Goal: Task Accomplishment & Management: Complete application form

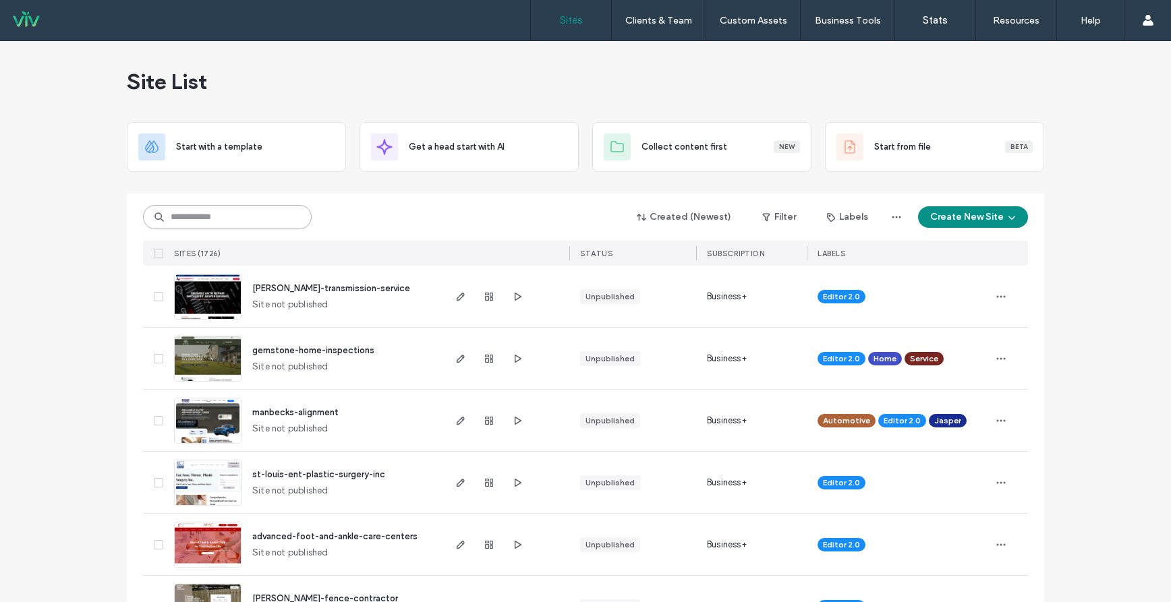
click at [214, 208] on input at bounding box center [227, 217] width 169 height 24
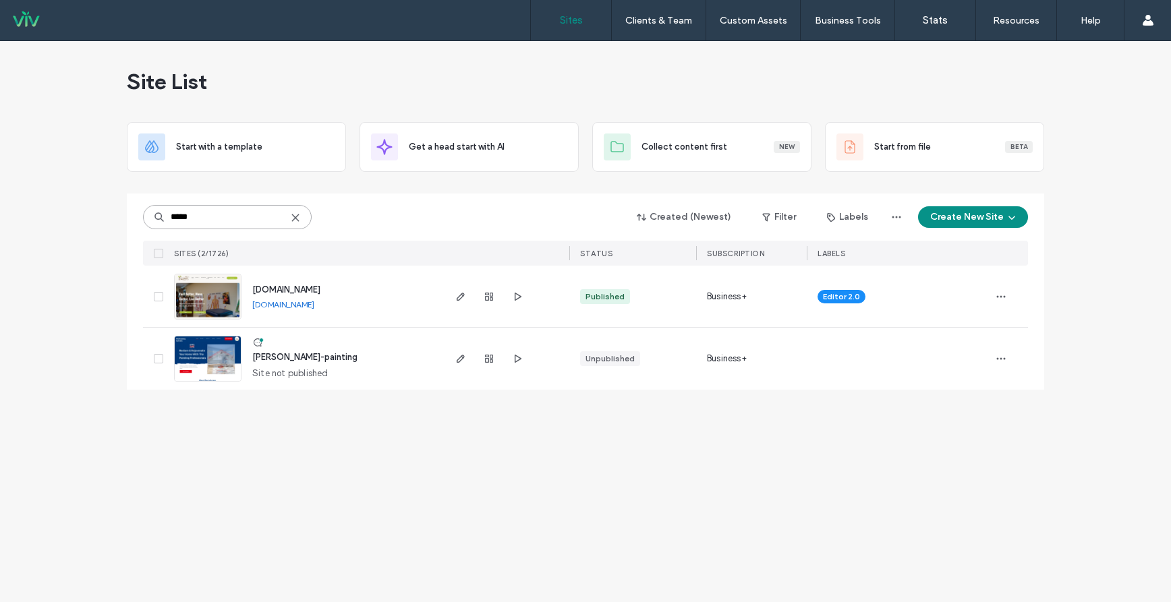
type input "*****"
click at [314, 304] on link "[DOMAIN_NAME]" at bounding box center [283, 304] width 62 height 10
click at [657, 57] on label "Client Management" at bounding box center [661, 55] width 79 height 10
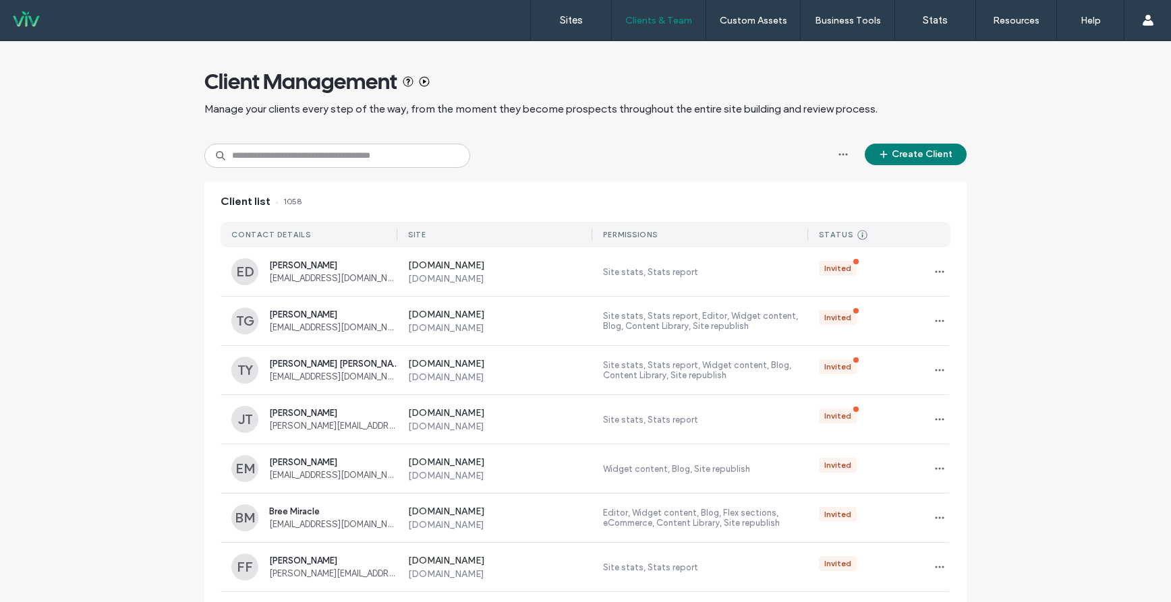
click at [890, 156] on button "Create Client" at bounding box center [916, 155] width 102 height 22
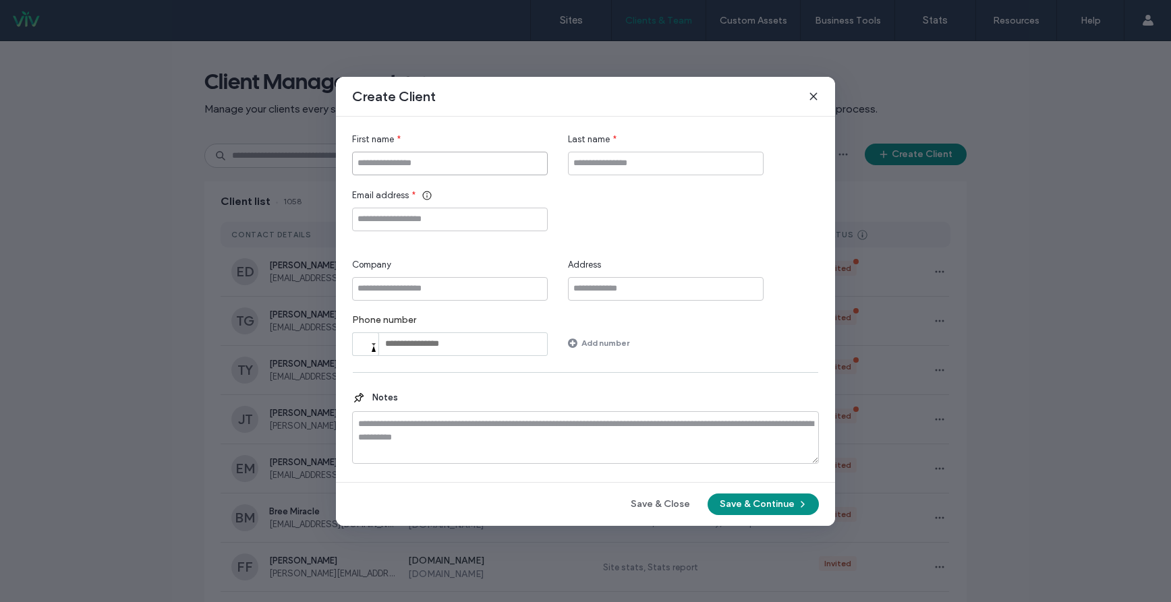
click at [471, 163] on input "First name" at bounding box center [450, 164] width 196 height 24
type input "*"
type input "****"
type input "*****"
click at [409, 212] on input "Email address" at bounding box center [450, 220] width 196 height 24
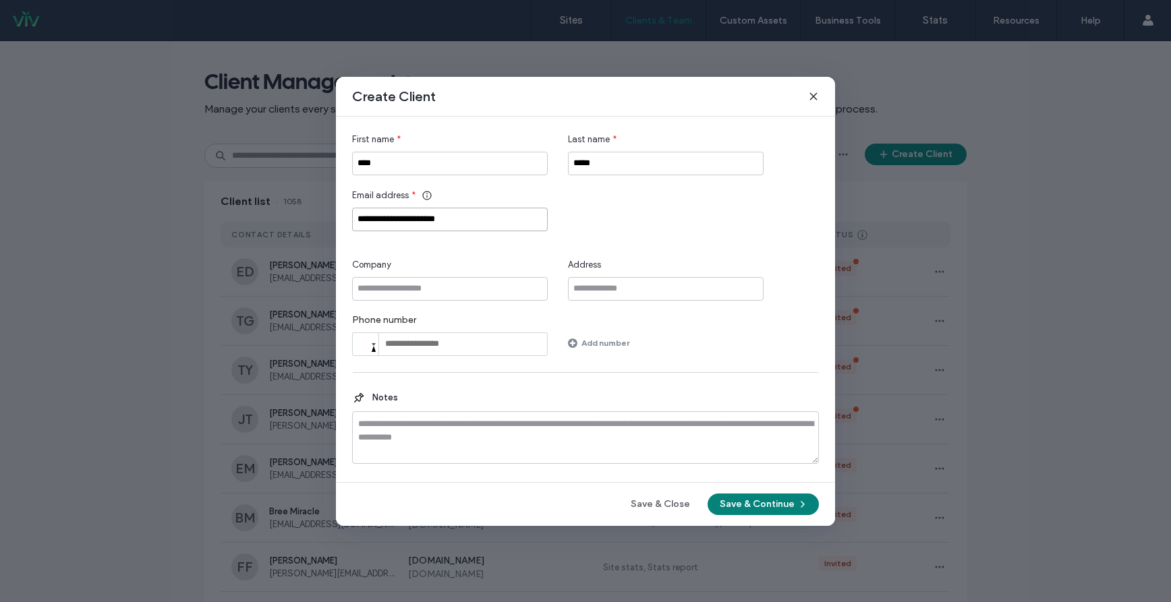
type input "**********"
click at [761, 498] on button "Save & Continue" at bounding box center [763, 505] width 111 height 22
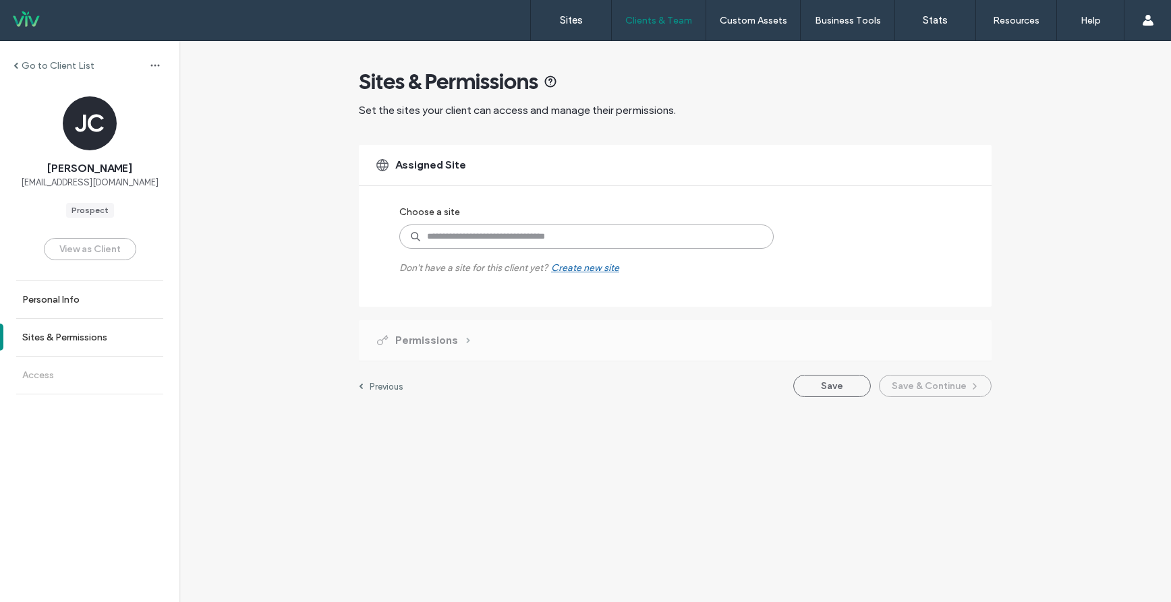
click at [507, 234] on input at bounding box center [586, 237] width 374 height 24
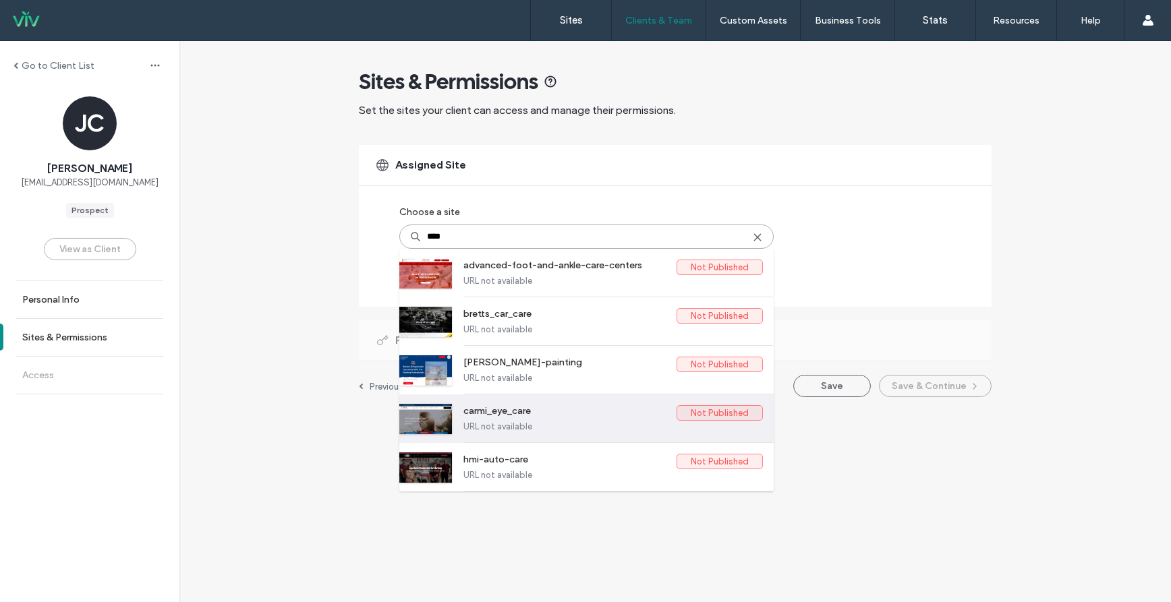
type input "*****"
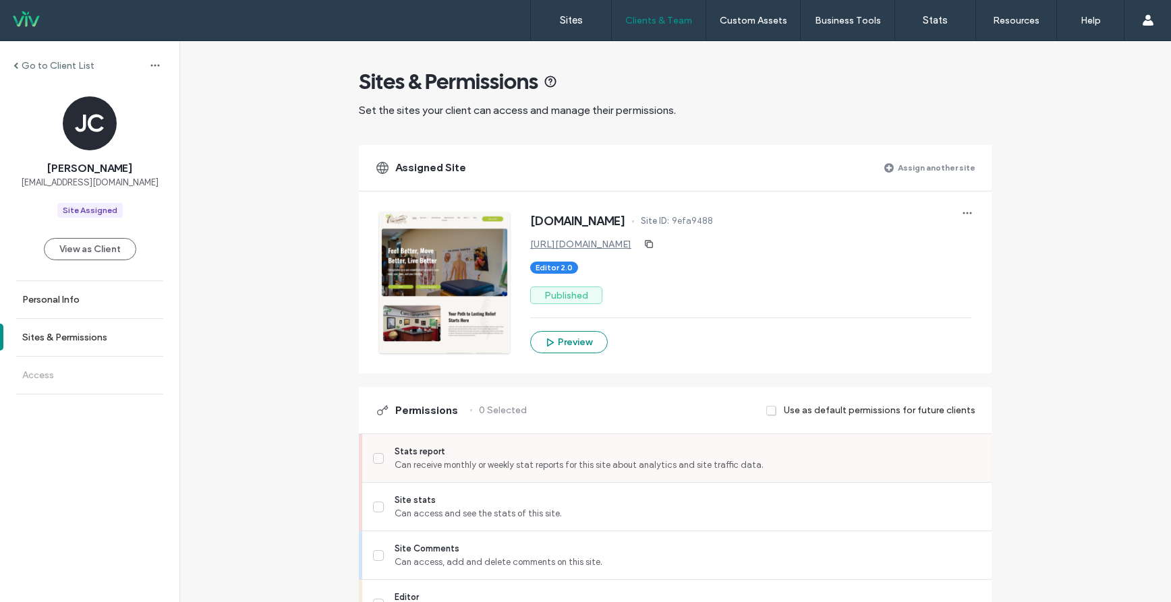
click at [375, 454] on span at bounding box center [378, 458] width 11 height 11
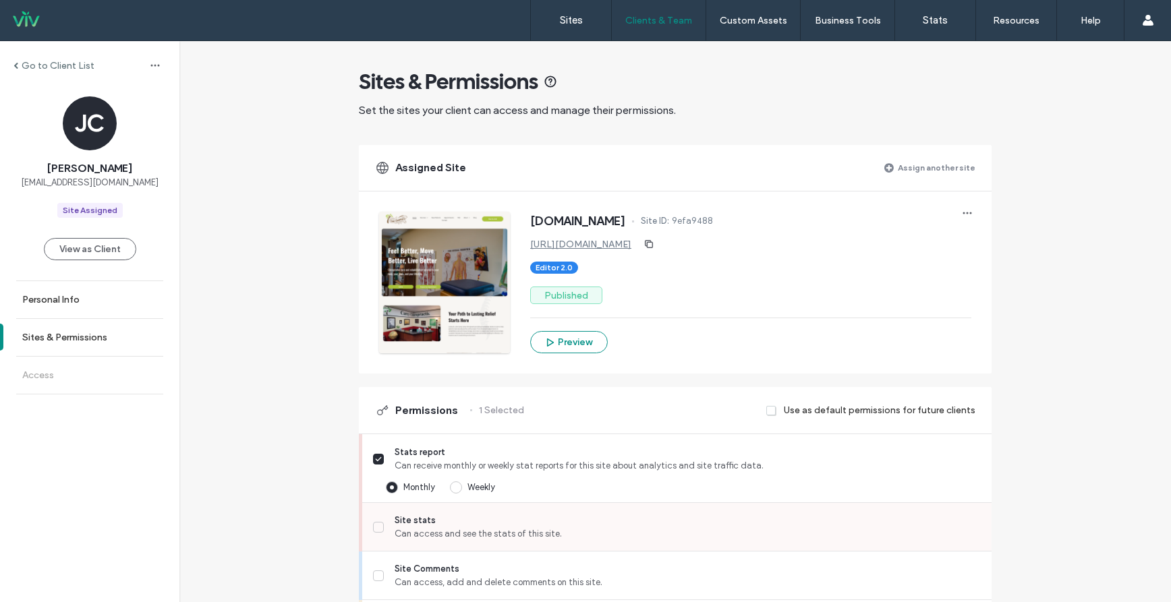
click at [375, 526] on icon at bounding box center [378, 527] width 7 height 5
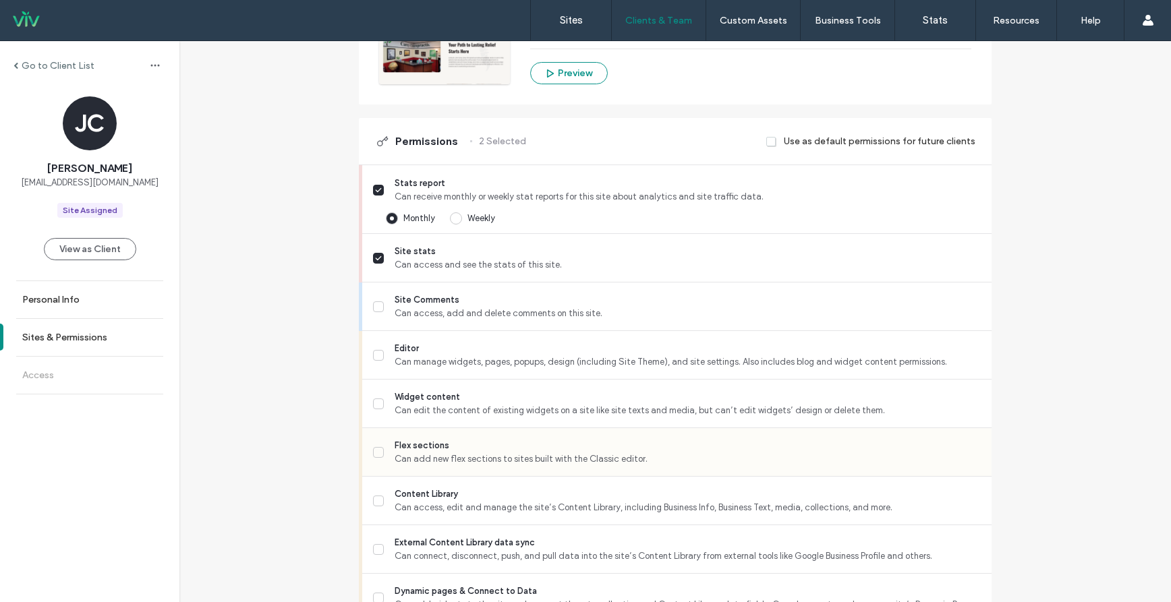
scroll to position [270, 0]
click at [376, 353] on icon at bounding box center [378, 354] width 5 height 3
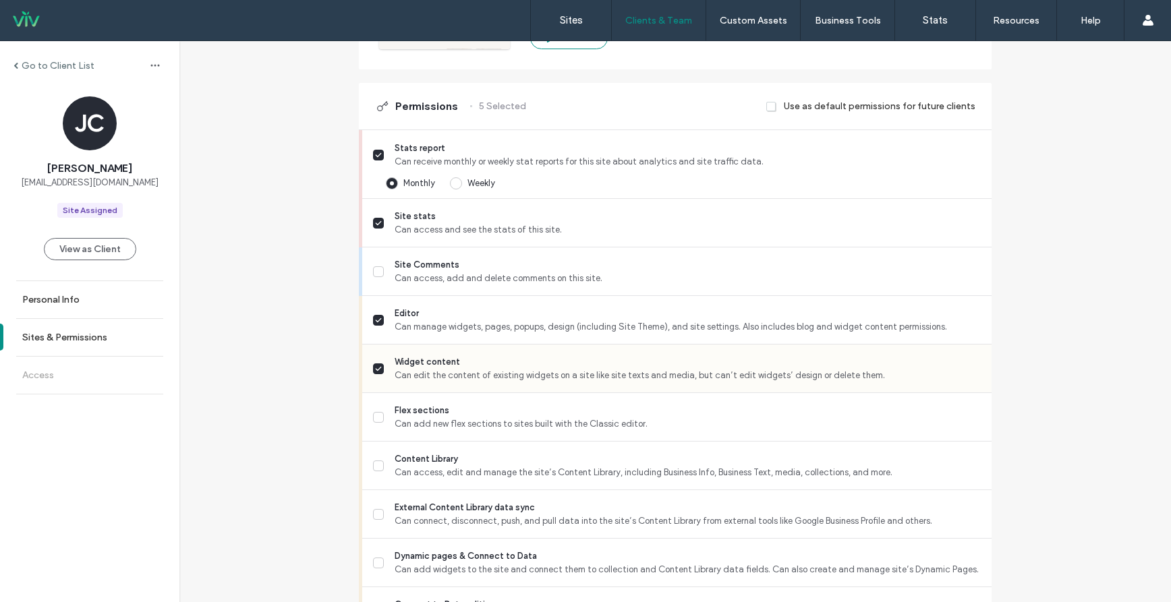
scroll to position [405, 0]
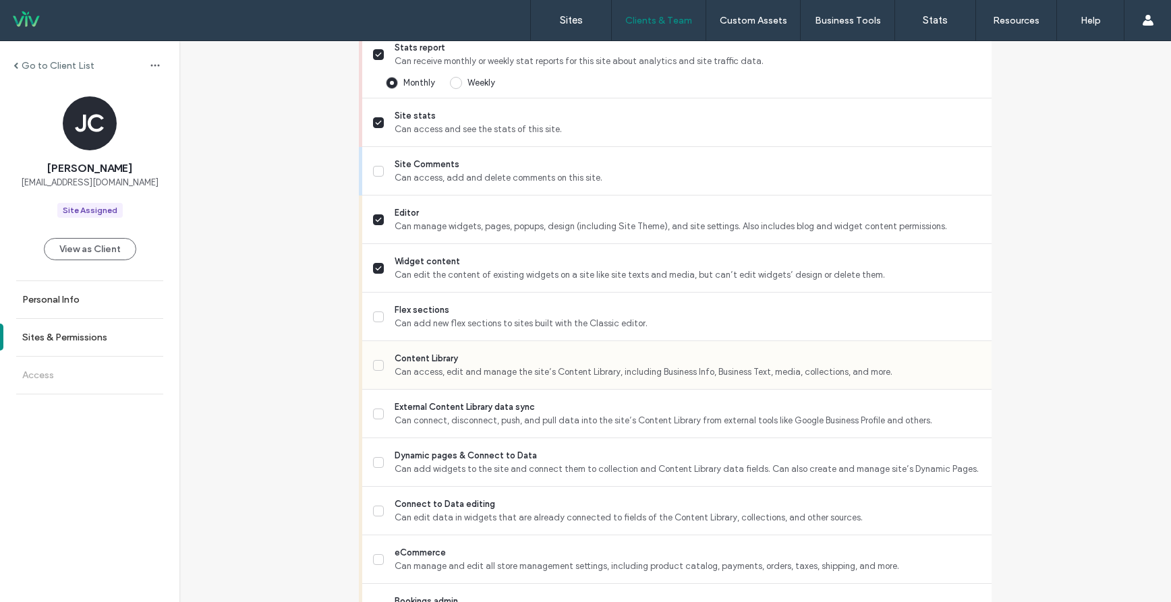
click at [376, 366] on icon at bounding box center [378, 365] width 5 height 3
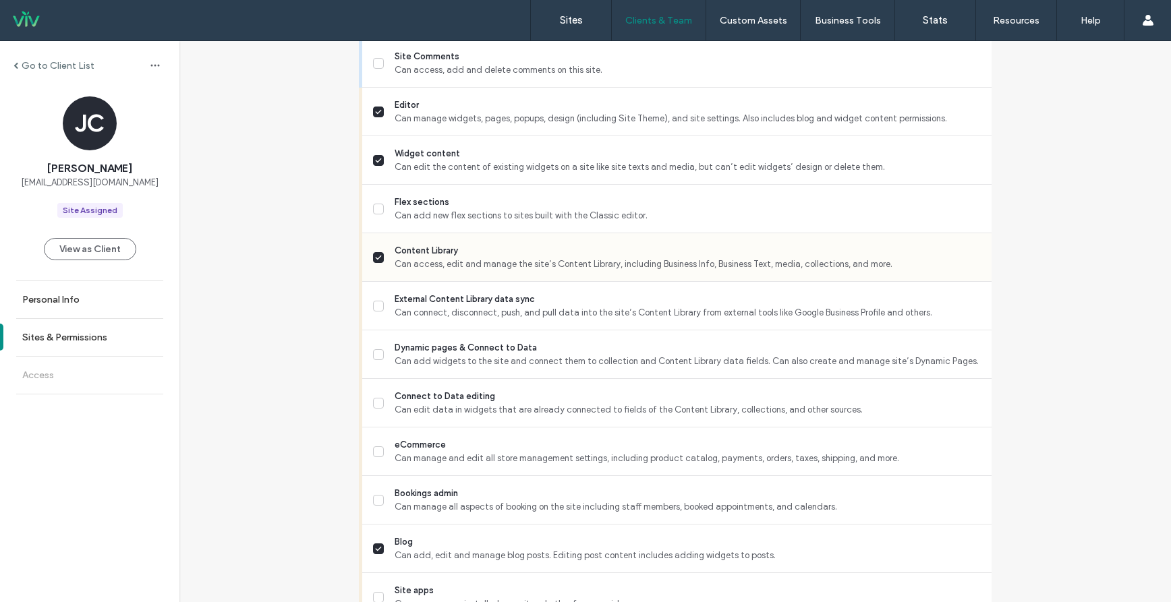
scroll to position [540, 0]
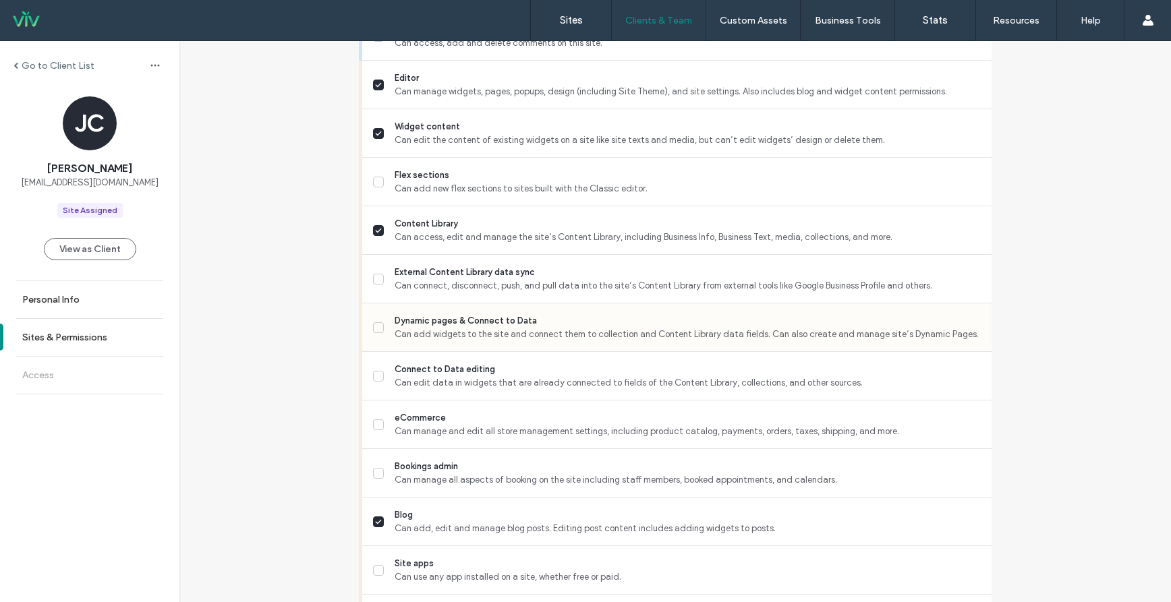
click at [374, 333] on span at bounding box center [378, 327] width 11 height 11
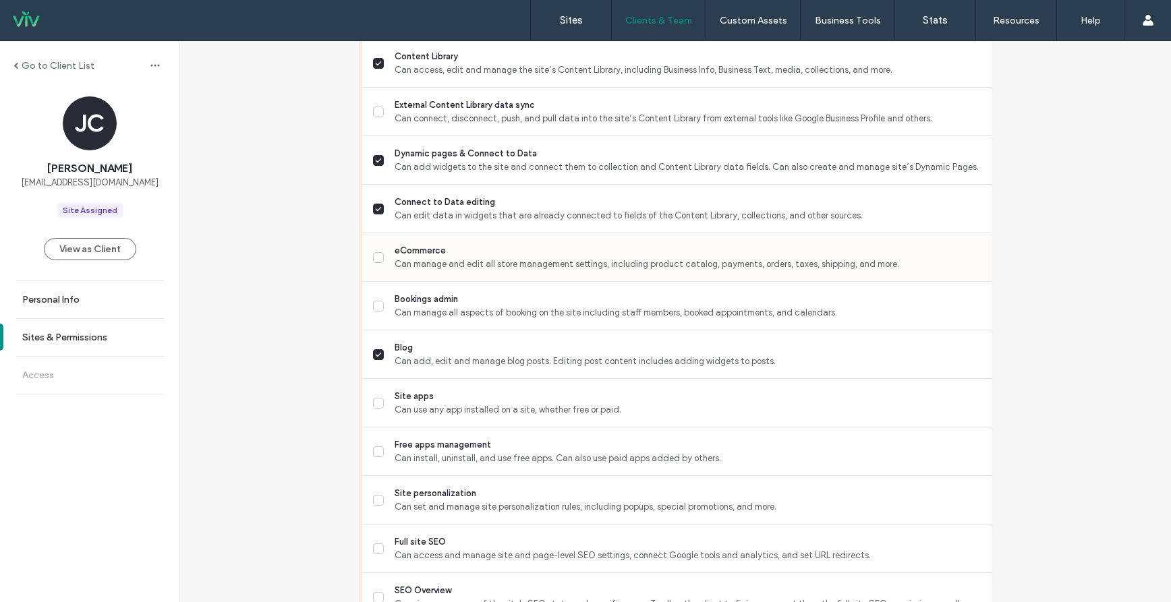
scroll to position [742, 0]
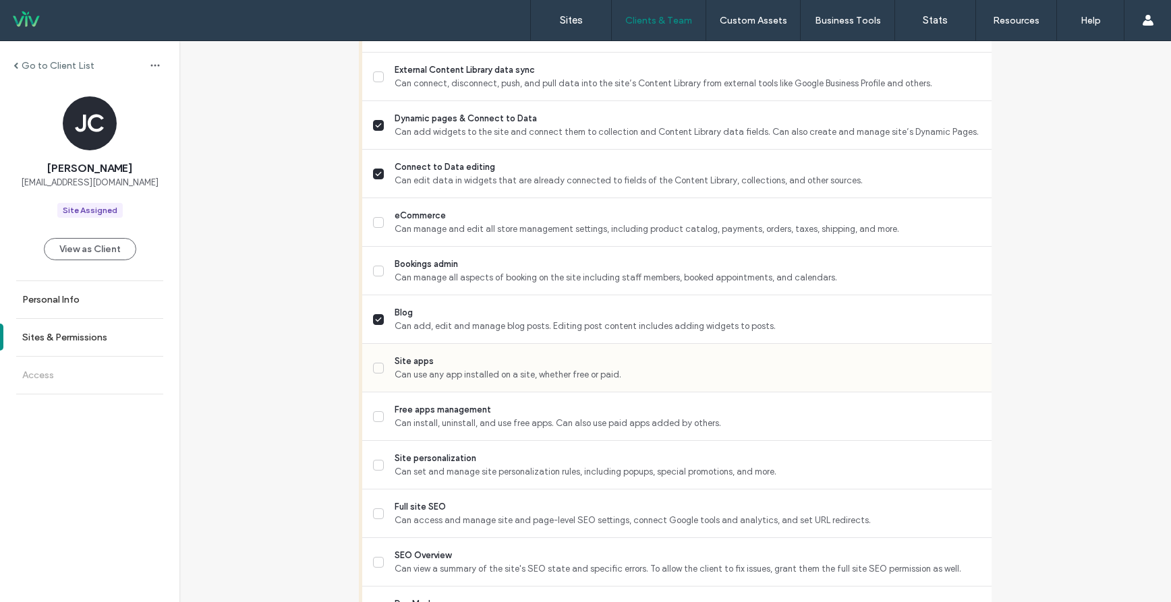
click at [376, 369] on icon at bounding box center [378, 368] width 7 height 5
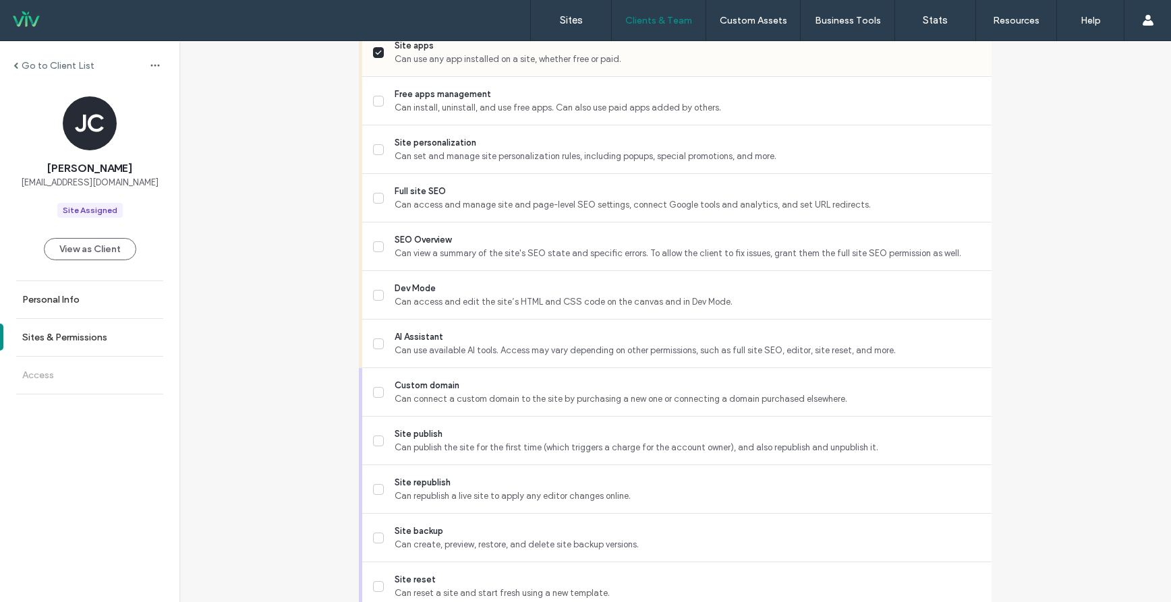
scroll to position [1079, 0]
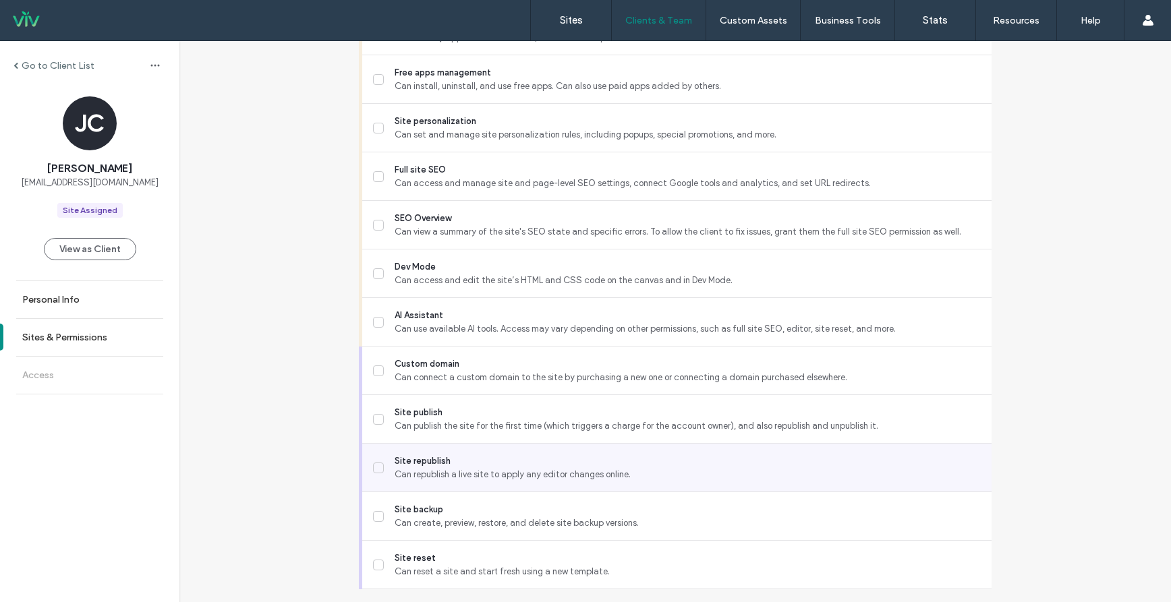
click at [375, 469] on icon at bounding box center [378, 467] width 7 height 5
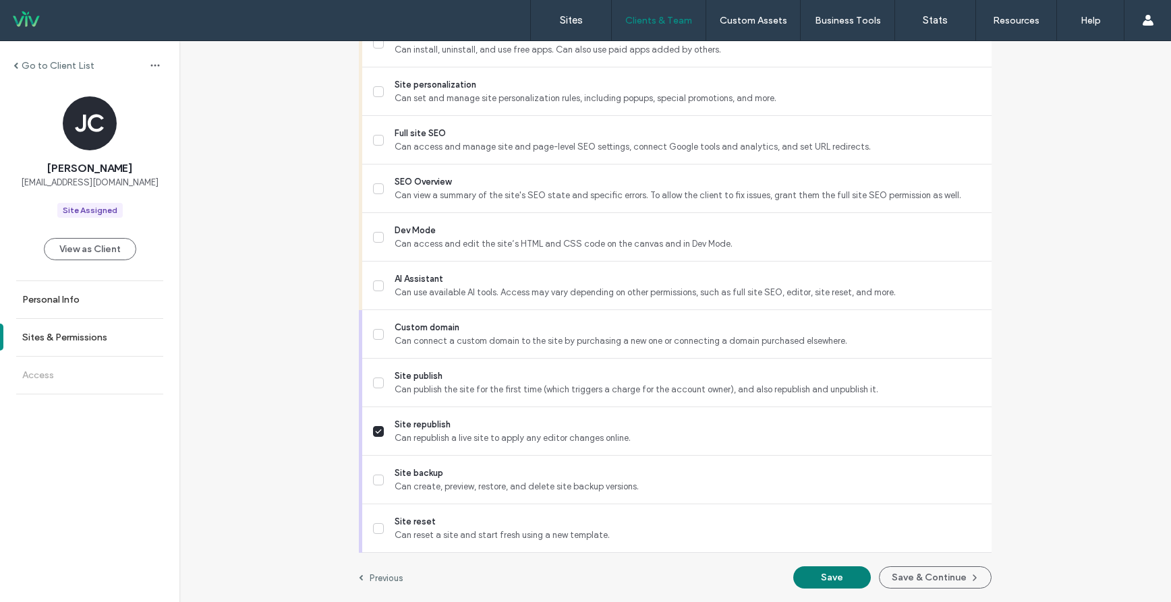
click at [834, 579] on button "Save" at bounding box center [832, 578] width 78 height 22
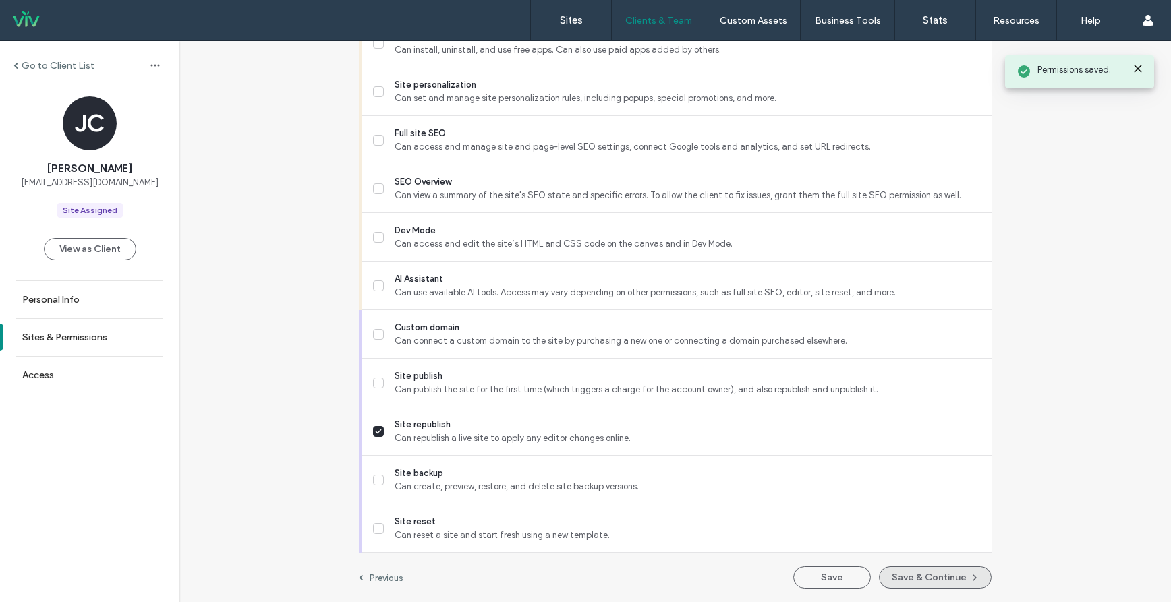
click at [894, 577] on button "Save & Continue" at bounding box center [935, 578] width 113 height 22
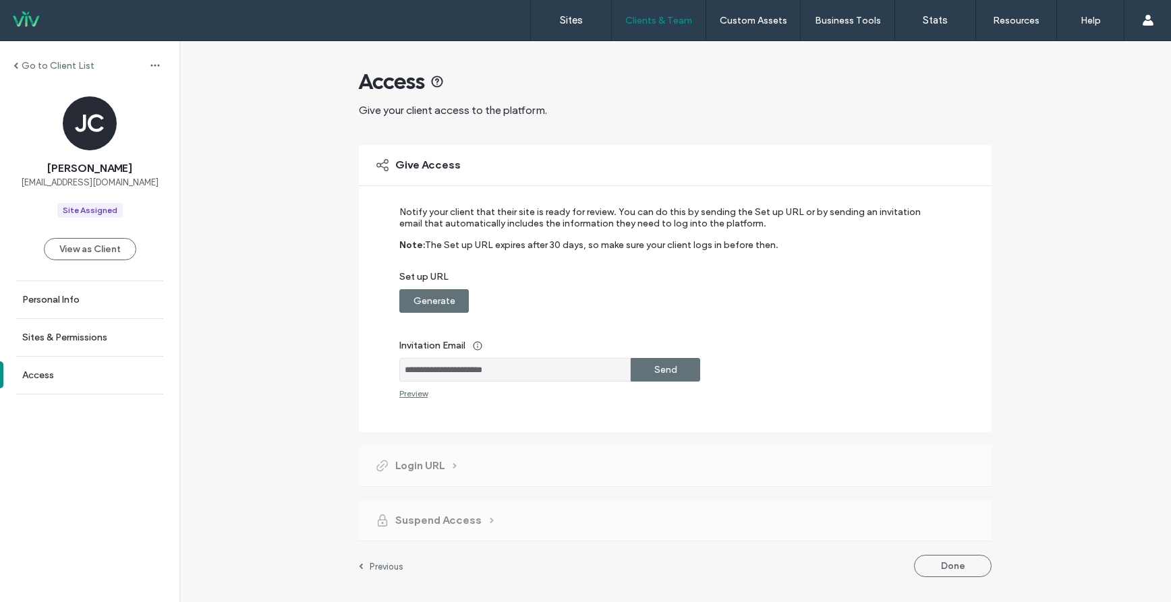
click at [432, 299] on label "Generate" at bounding box center [434, 301] width 42 height 25
click at [687, 300] on div "Copy" at bounding box center [665, 301] width 69 height 24
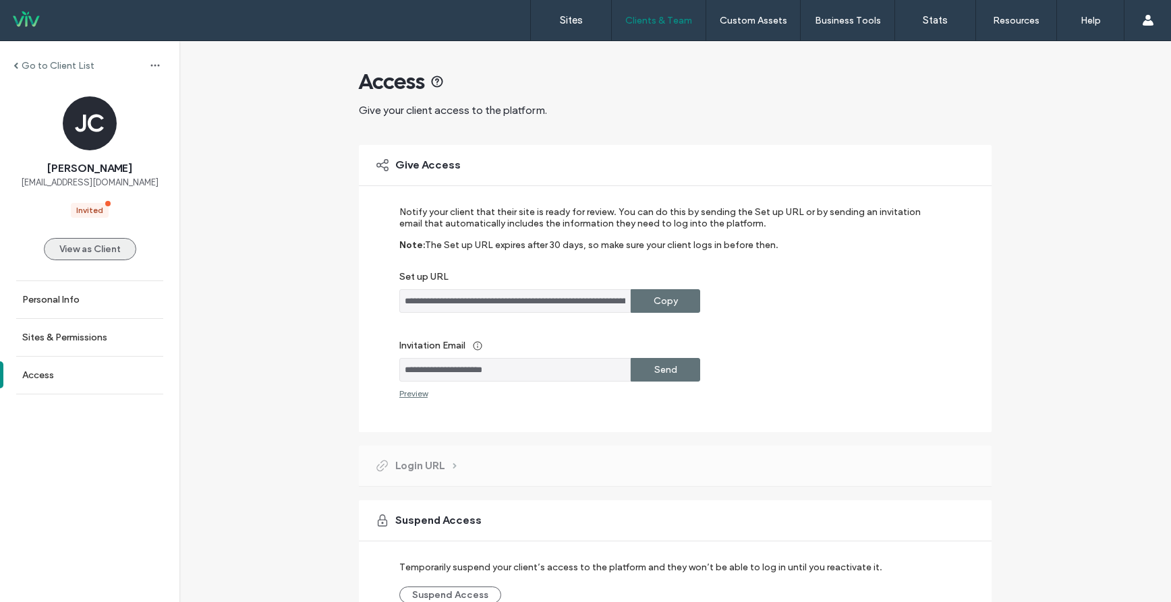
click at [111, 252] on button "View as Client" at bounding box center [90, 249] width 92 height 22
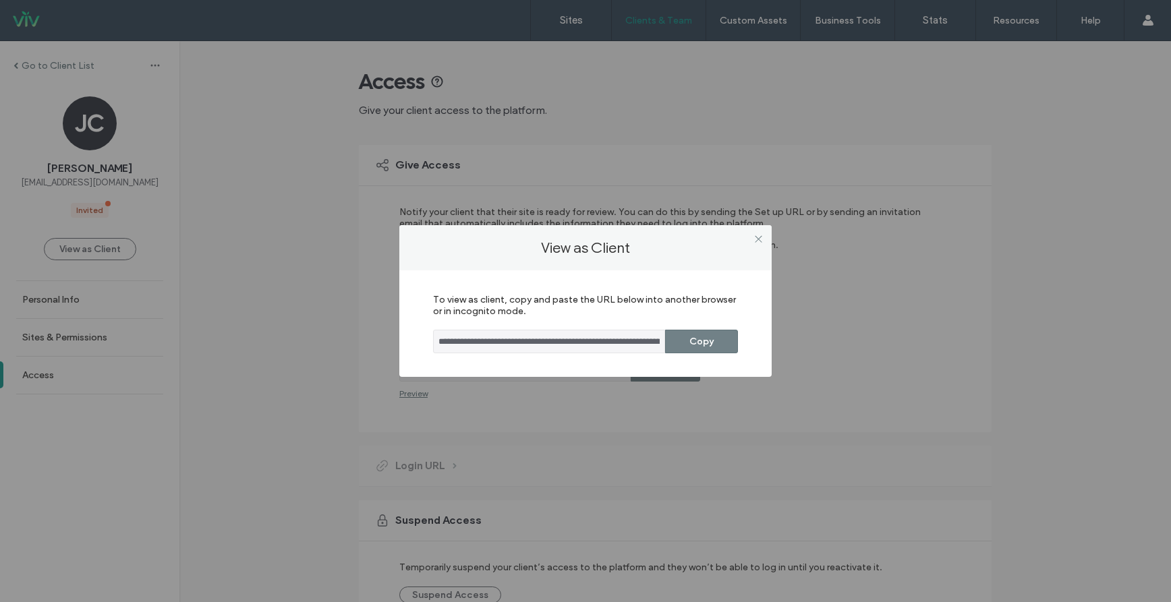
click at [708, 334] on button "Copy" at bounding box center [701, 342] width 73 height 24
click at [763, 235] on icon at bounding box center [758, 239] width 10 height 10
